Goal: Information Seeking & Learning: Find contact information

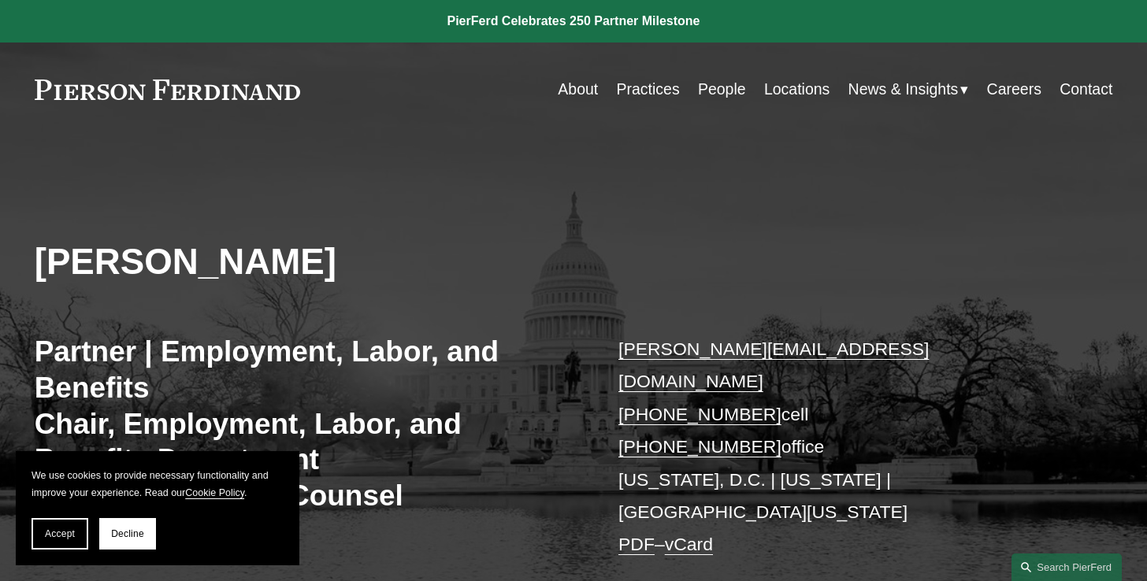
click at [722, 88] on link "People" at bounding box center [722, 89] width 48 height 31
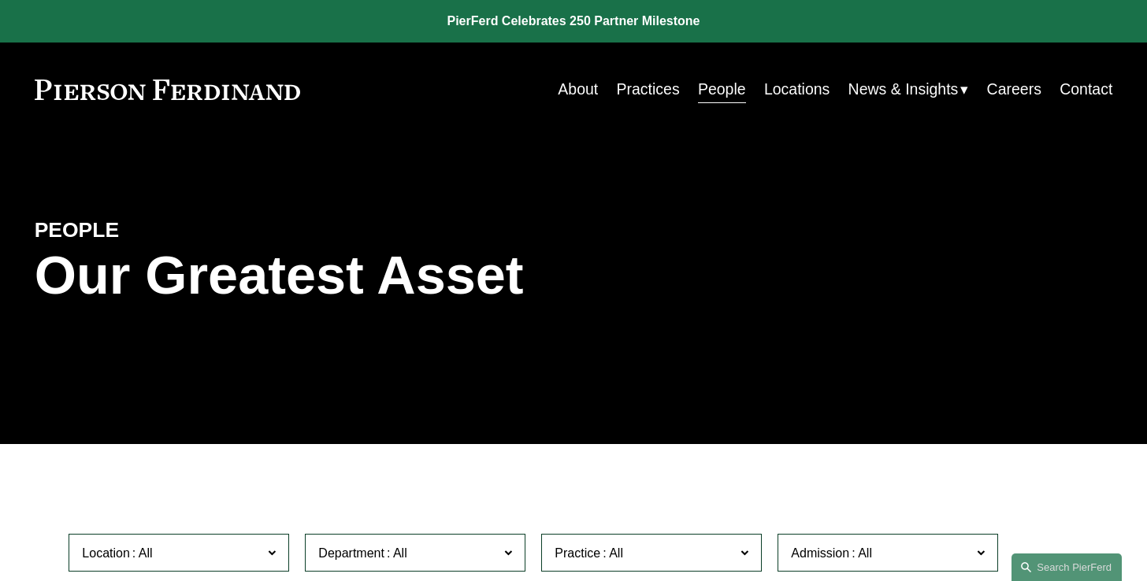
scroll to position [194, 0]
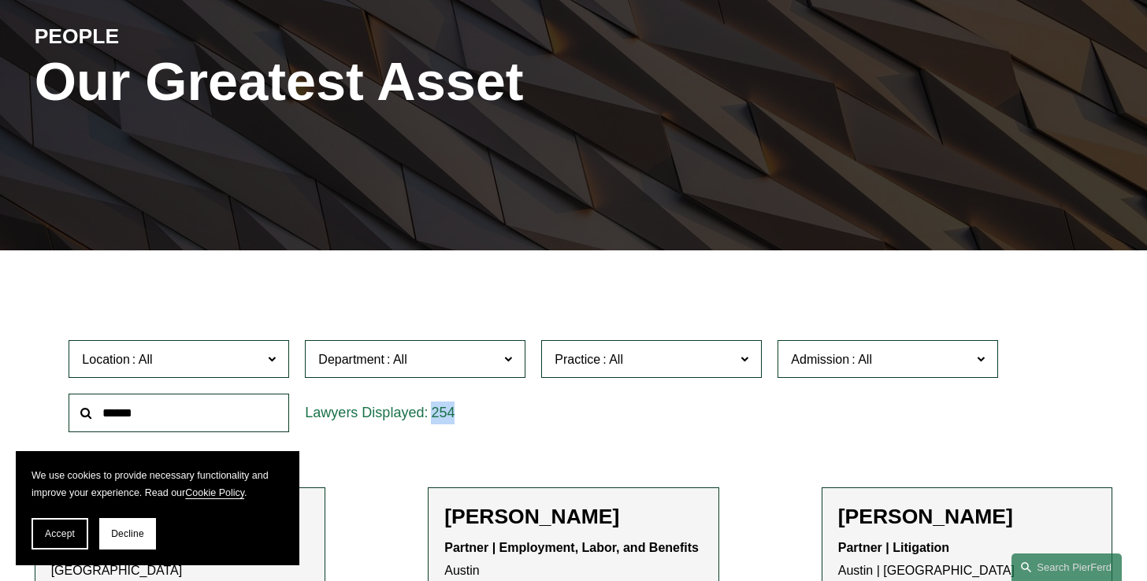
drag, startPoint x: 454, startPoint y: 415, endPoint x: 348, endPoint y: 415, distance: 105.6
click at [348, 415] on div "254" at bounding box center [415, 413] width 221 height 39
click at [54, 528] on button "Accept" at bounding box center [60, 534] width 57 height 32
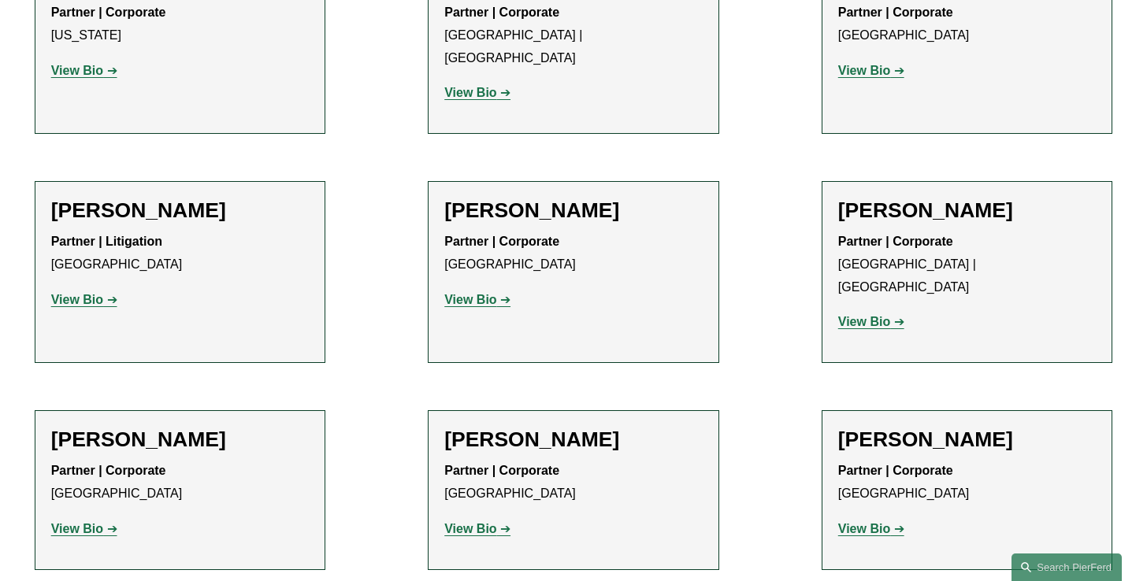
scroll to position [18696, 0]
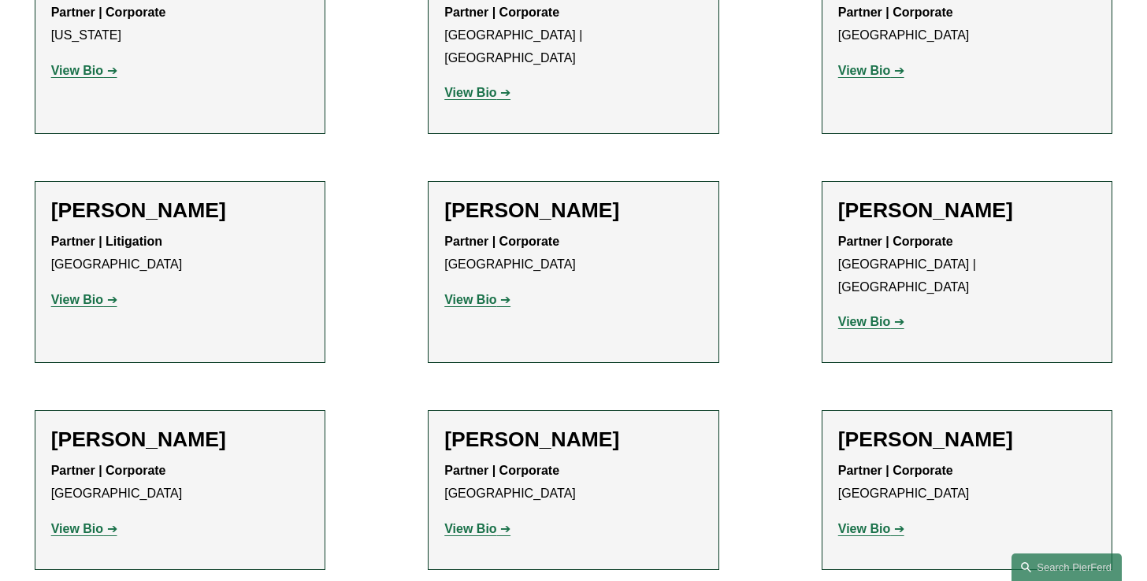
scroll to position [18903, 0]
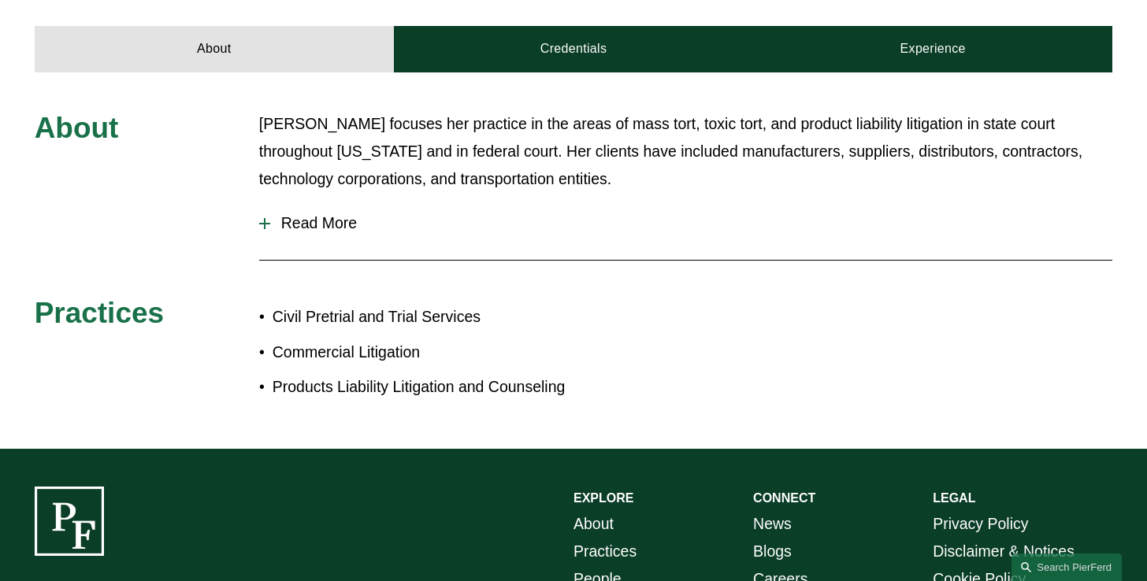
scroll to position [596, 0]
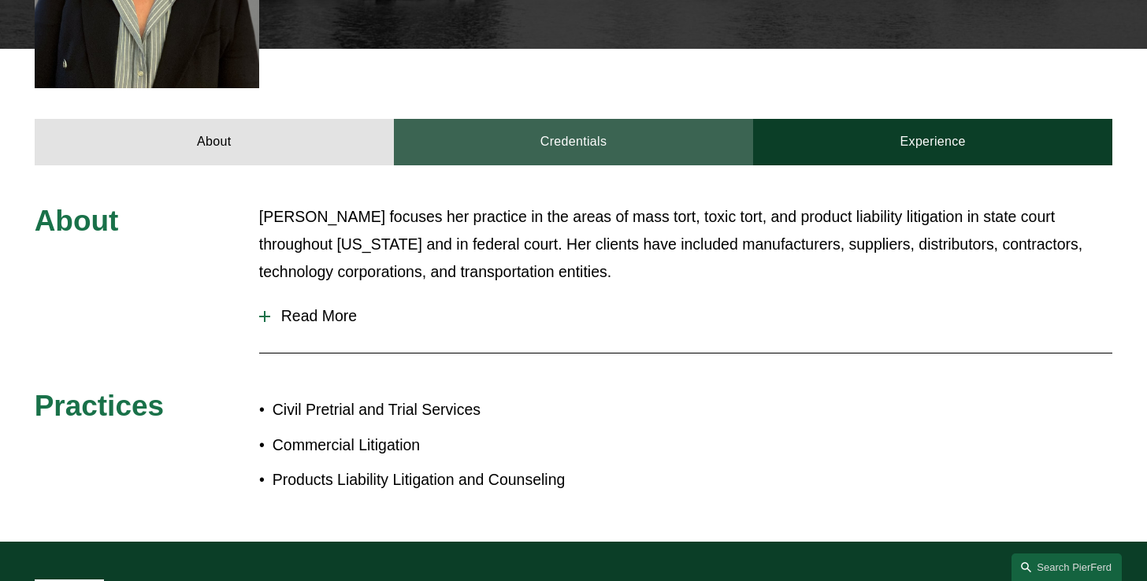
click at [594, 119] on link "Credentials" at bounding box center [573, 142] width 359 height 46
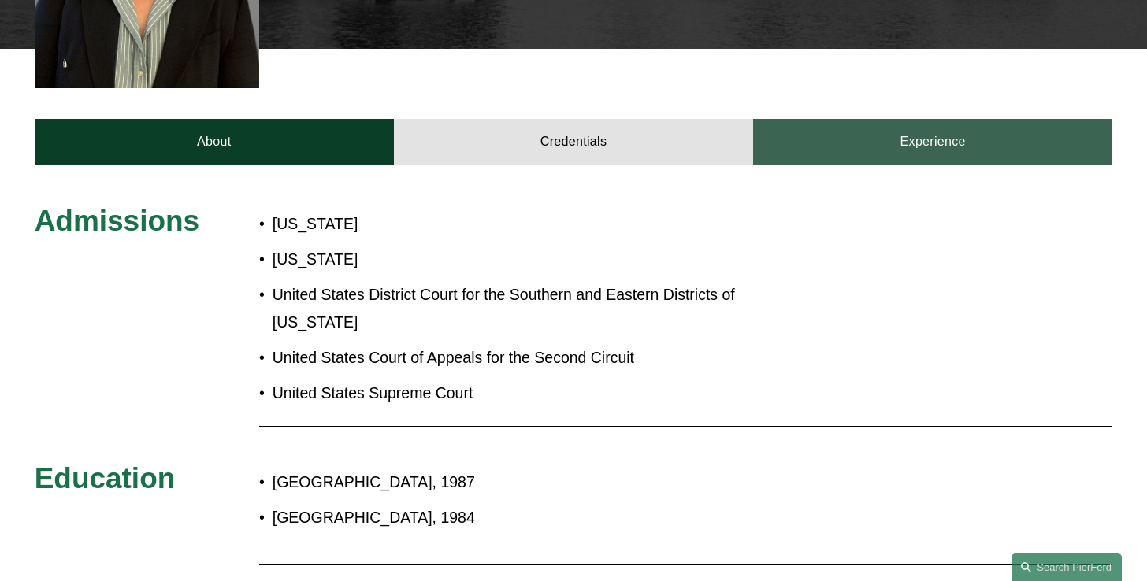
click at [885, 121] on link "Experience" at bounding box center [932, 142] width 359 height 46
